Goal: Transaction & Acquisition: Obtain resource

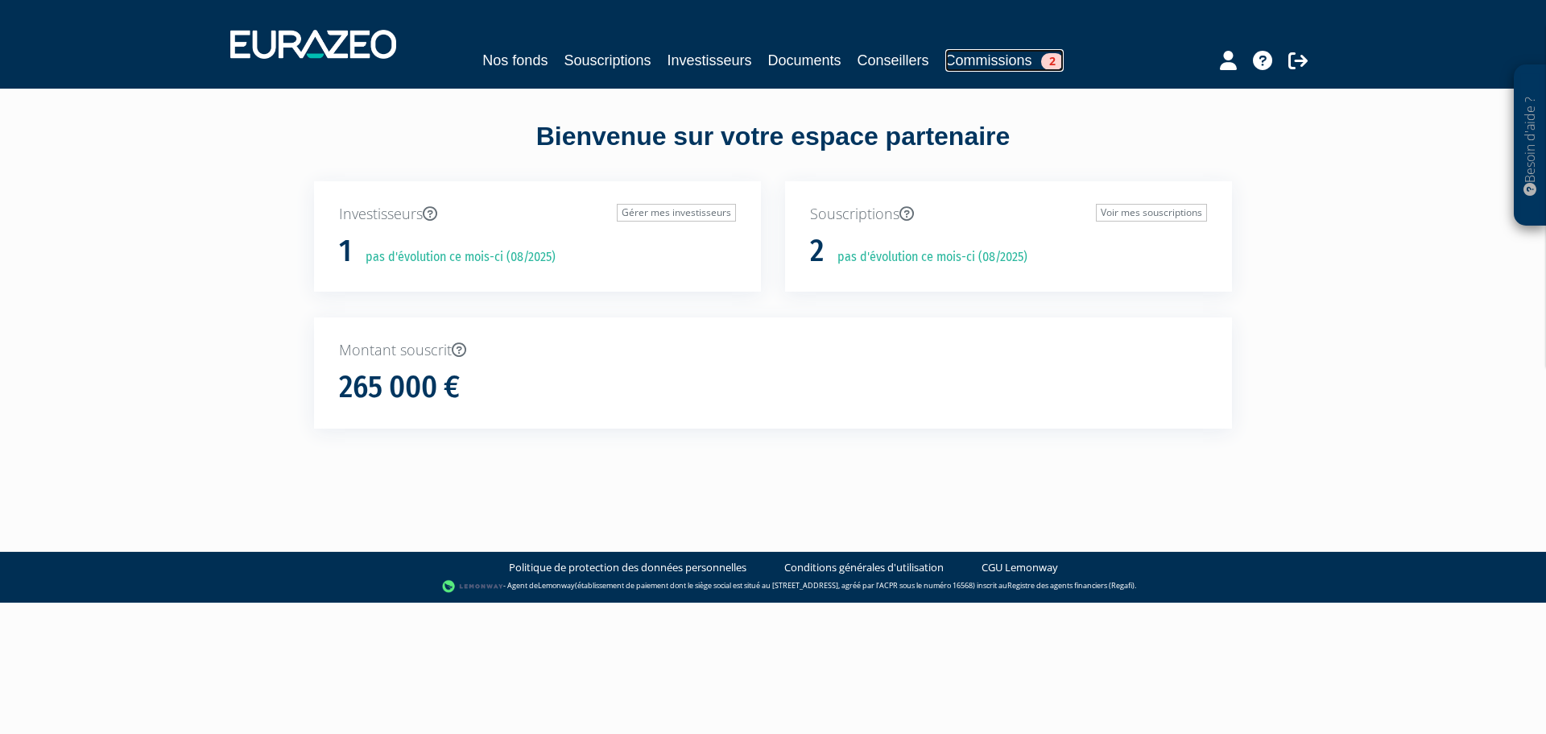
click at [1006, 58] on link "Commissions 2" at bounding box center [1004, 60] width 118 height 23
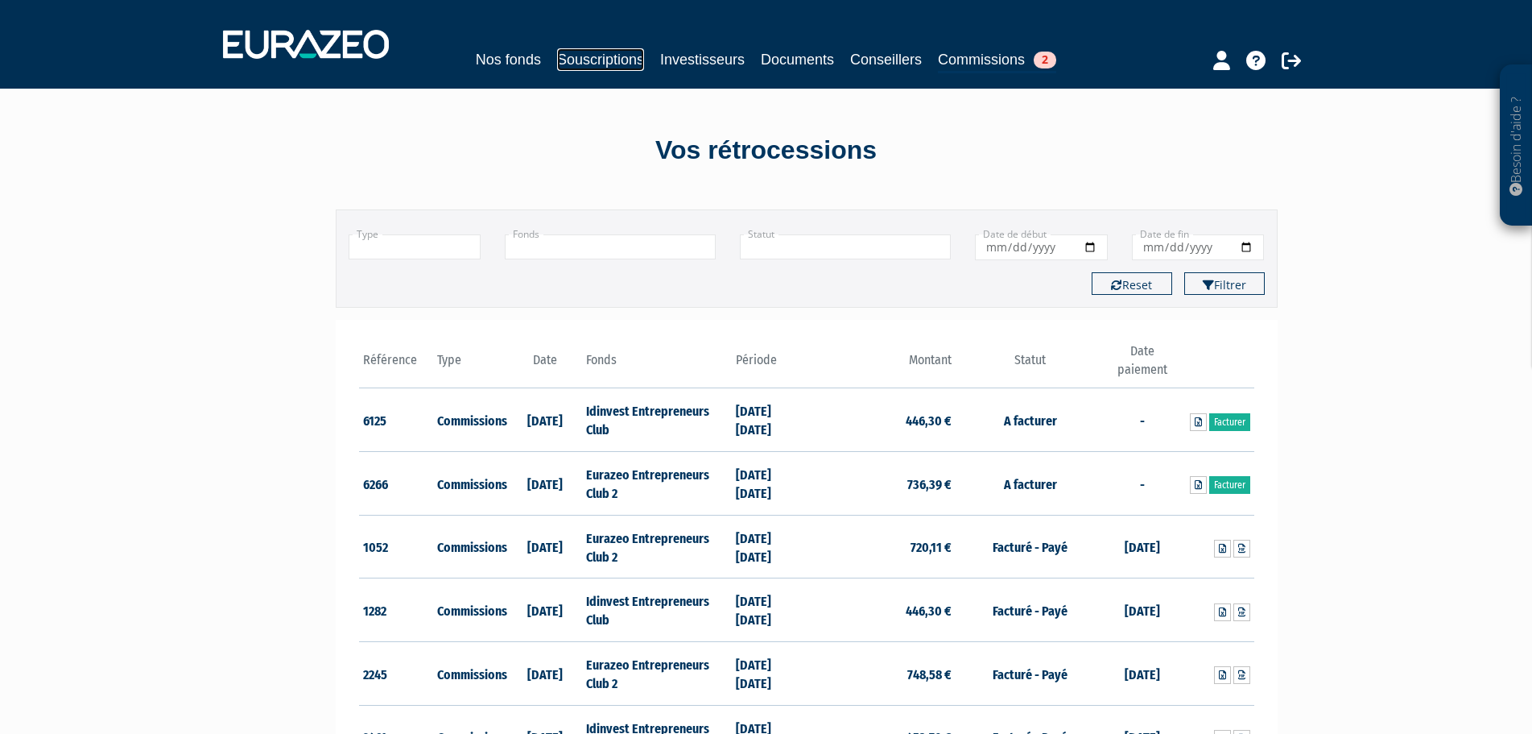
click at [596, 63] on link "Souscriptions" at bounding box center [600, 59] width 87 height 23
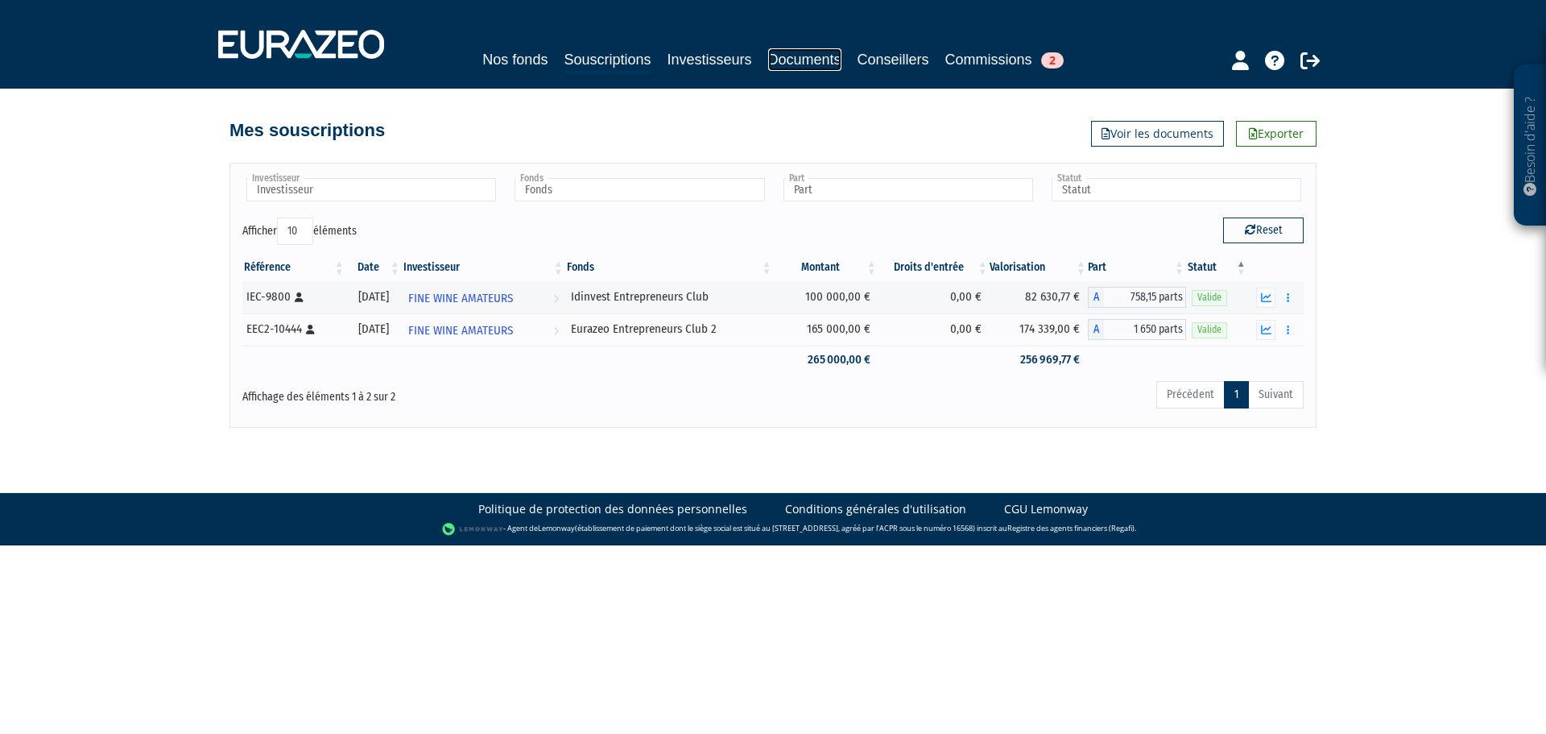
click at [804, 59] on link "Documents" at bounding box center [804, 59] width 73 height 23
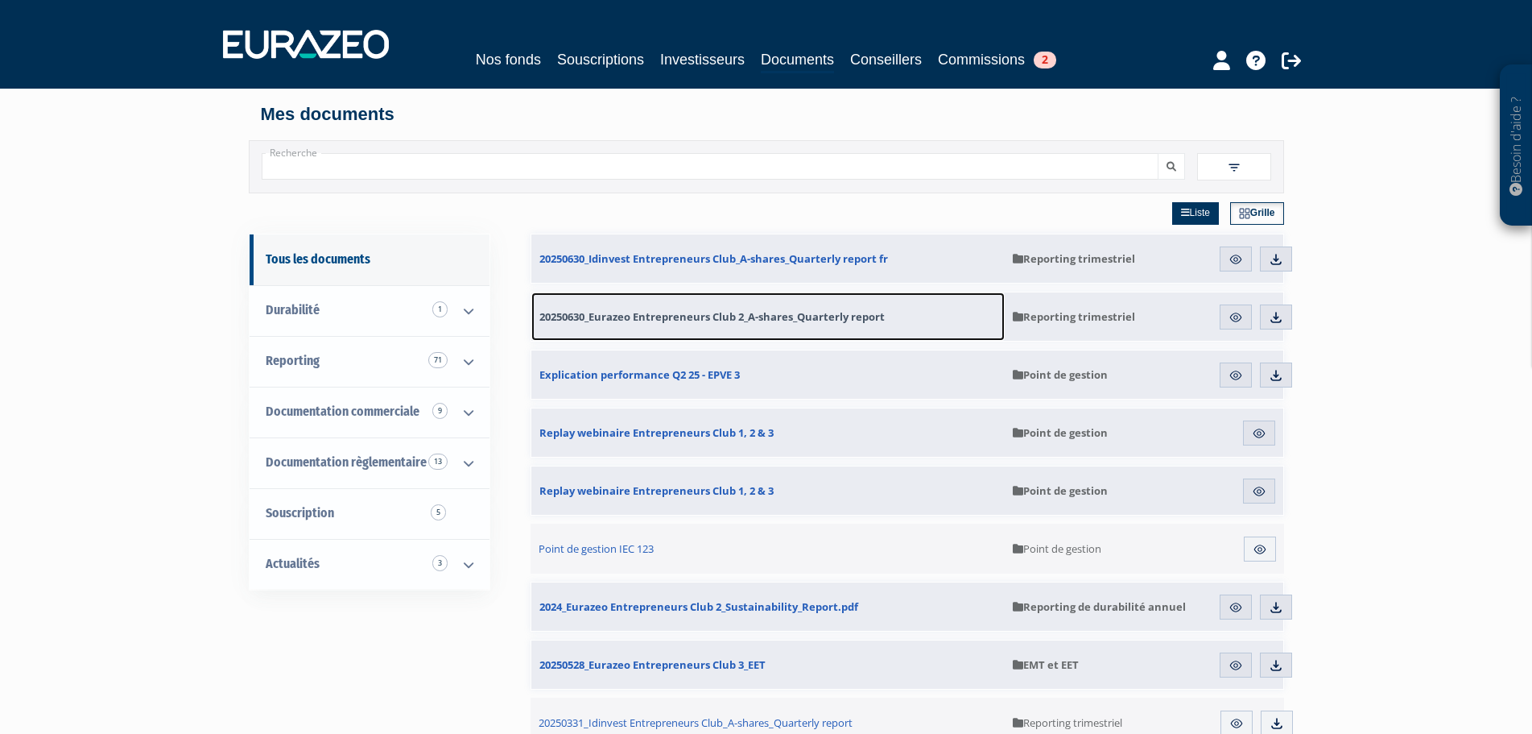
click at [819, 309] on span "20250630_Eurazeo Entrepreneurs Club 2_A-shares_Quarterly report" at bounding box center [711, 316] width 345 height 14
